Goal: Check status: Check status

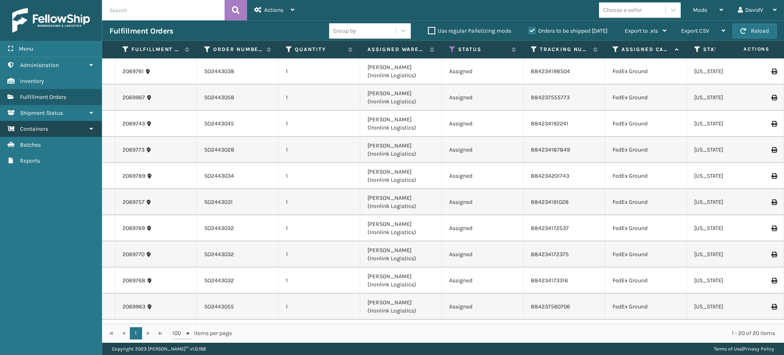
click at [45, 127] on span "Containers" at bounding box center [34, 128] width 28 height 7
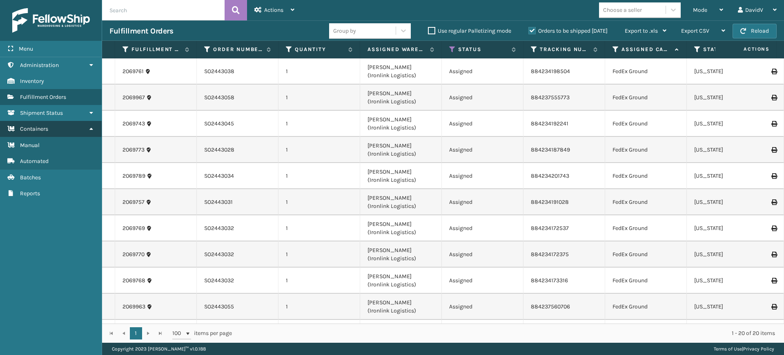
click at [48, 133] on link "Containers" at bounding box center [51, 129] width 102 height 16
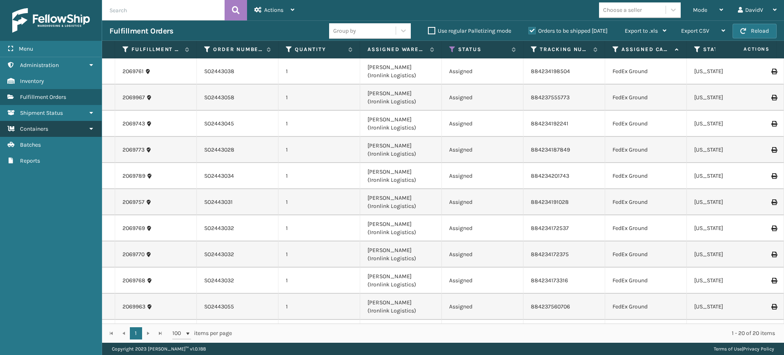
click at [48, 133] on link "Containers" at bounding box center [51, 129] width 102 height 16
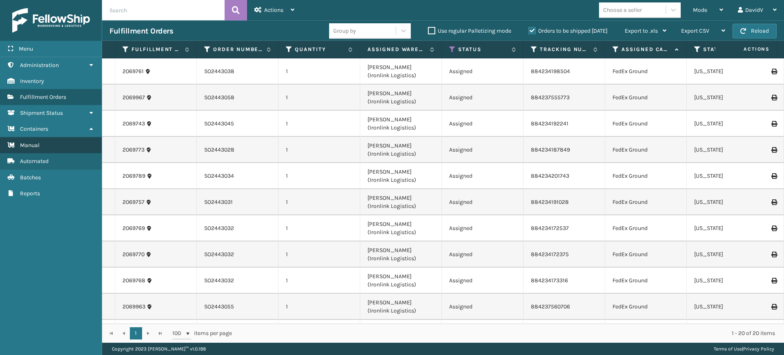
click at [33, 144] on span "Manual" at bounding box center [30, 145] width 20 height 7
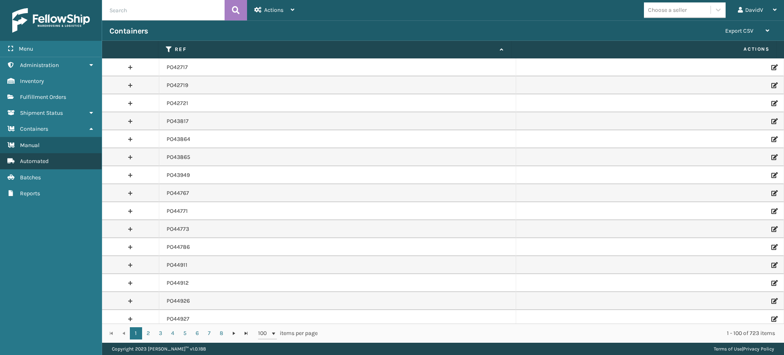
click at [36, 160] on span "Automated" at bounding box center [34, 161] width 29 height 7
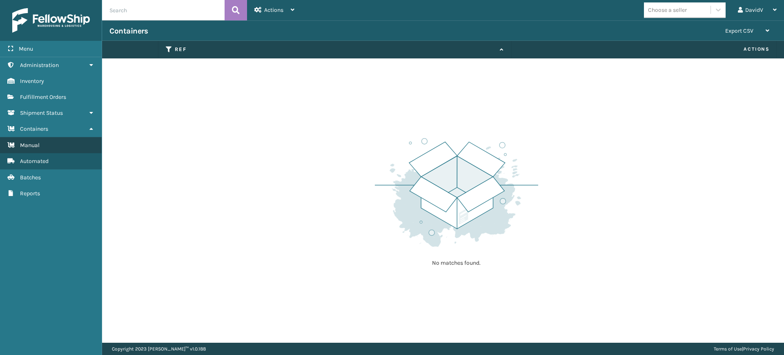
click at [35, 147] on span "Manual" at bounding box center [30, 145] width 20 height 7
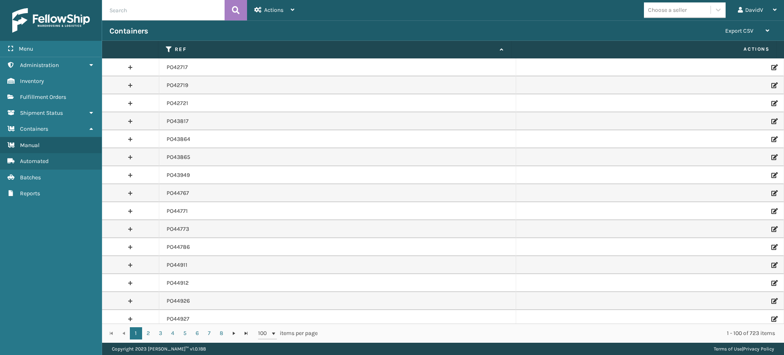
click at [173, 12] on input "text" at bounding box center [163, 10] width 122 height 20
type input "PO49689"
click at [234, 11] on icon at bounding box center [236, 10] width 8 height 12
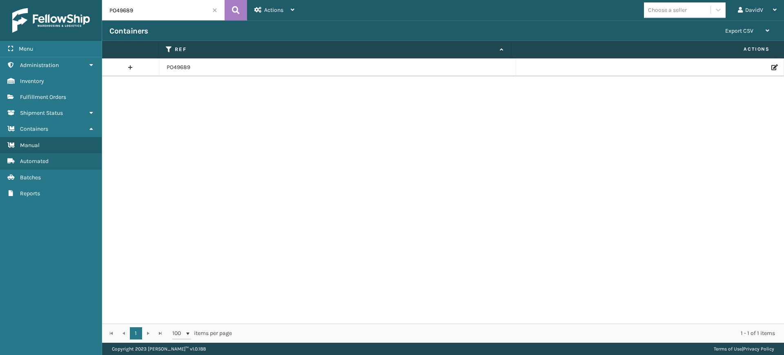
click at [129, 69] on link at bounding box center [130, 67] width 57 height 13
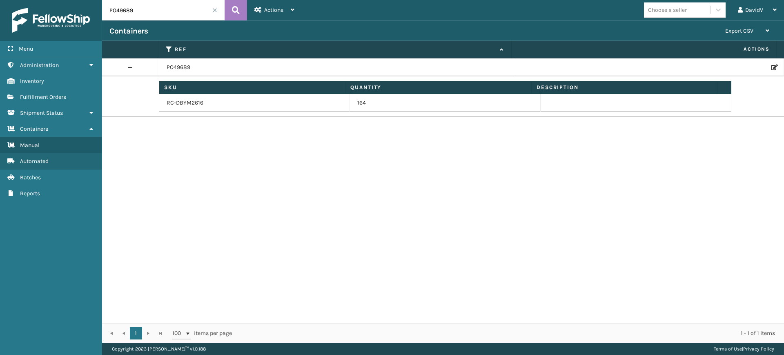
click at [233, 159] on div "PO49689 Sku Quantity Description RC-DBYM2616 164" at bounding box center [443, 190] width 682 height 265
click at [185, 102] on td "RC-DBYM2616" at bounding box center [254, 103] width 191 height 18
click at [259, 151] on div "PO49689 Sku Quantity Description RC-DBYM2616 164" at bounding box center [443, 190] width 682 height 265
click at [310, 169] on div "PO49689 Sku Quantity Description RC-DBYM2616 164" at bounding box center [443, 190] width 682 height 265
drag, startPoint x: 675, startPoint y: 149, endPoint x: 670, endPoint y: 150, distance: 5.0
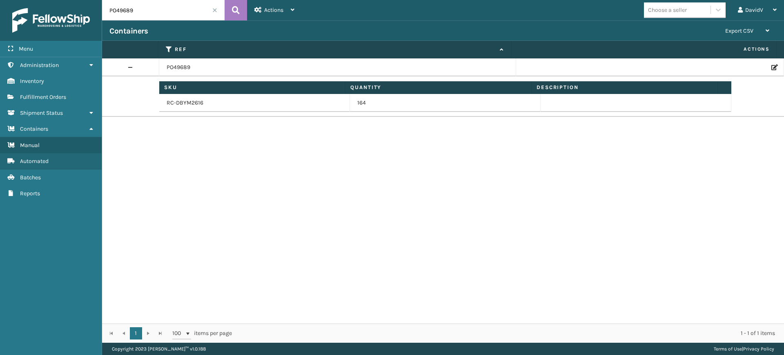
click at [675, 149] on div "PO49689 Sku Quantity Description RC-DBYM2616 164" at bounding box center [443, 190] width 682 height 265
click at [649, 156] on div "PO49689 Sku Quantity Description RC-DBYM2616 164" at bounding box center [443, 190] width 682 height 265
